Goal: Task Accomplishment & Management: Manage account settings

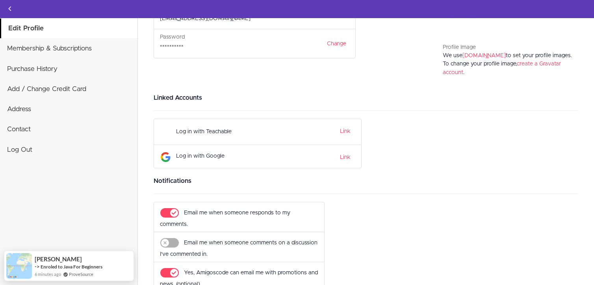
scroll to position [117, 0]
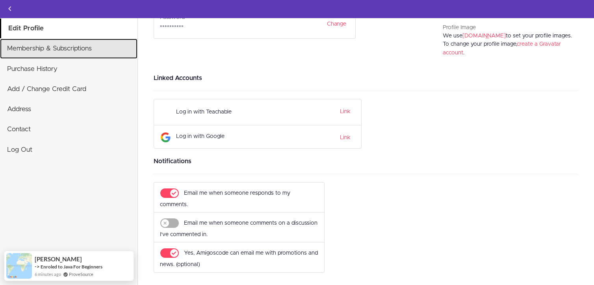
click at [54, 43] on link "Membership & Subscriptions" at bounding box center [68, 49] width 137 height 20
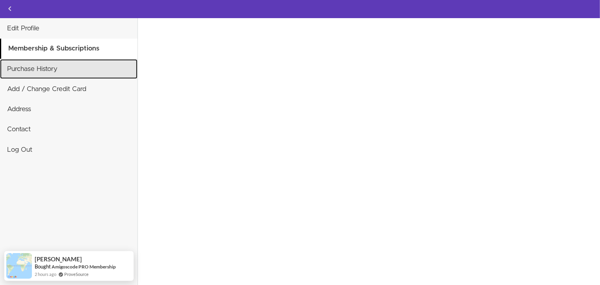
click at [44, 67] on link "Purchase History" at bounding box center [68, 69] width 137 height 20
